Goal: Information Seeking & Learning: Find specific fact

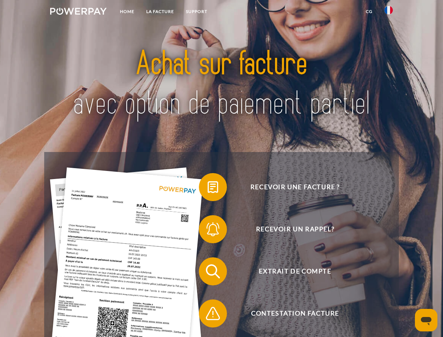
click at [78, 12] on img at bounding box center [78, 11] width 57 height 7
click at [389, 12] on img at bounding box center [389, 10] width 8 height 8
click at [369, 12] on link "CG" at bounding box center [369, 11] width 19 height 13
click at [208, 188] on span at bounding box center [202, 187] width 35 height 35
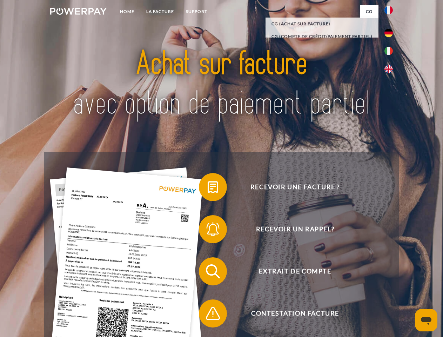
click at [208, 231] on span at bounding box center [202, 229] width 35 height 35
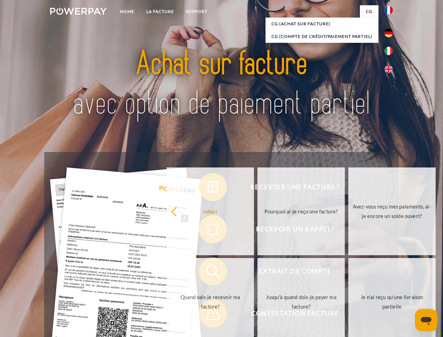
click at [258, 273] on link "Jusqu'à quand dois-je payer ma facture?" at bounding box center [301, 302] width 87 height 88
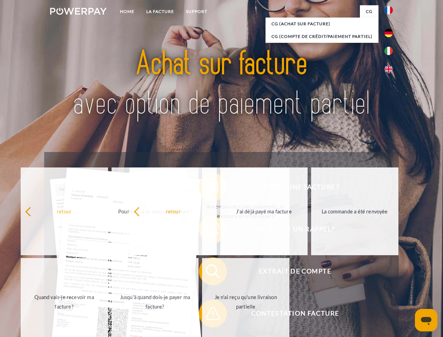
click at [208, 315] on span at bounding box center [202, 313] width 35 height 35
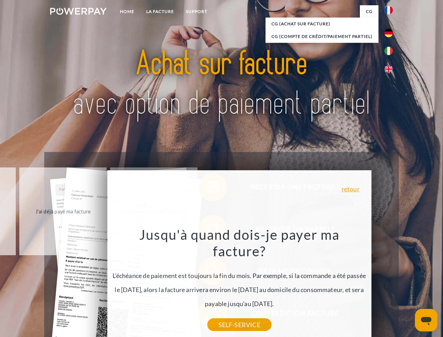
click at [426, 320] on icon "Ouvrir la fenêtre de messagerie" at bounding box center [426, 321] width 11 height 8
